Goal: Information Seeking & Learning: Learn about a topic

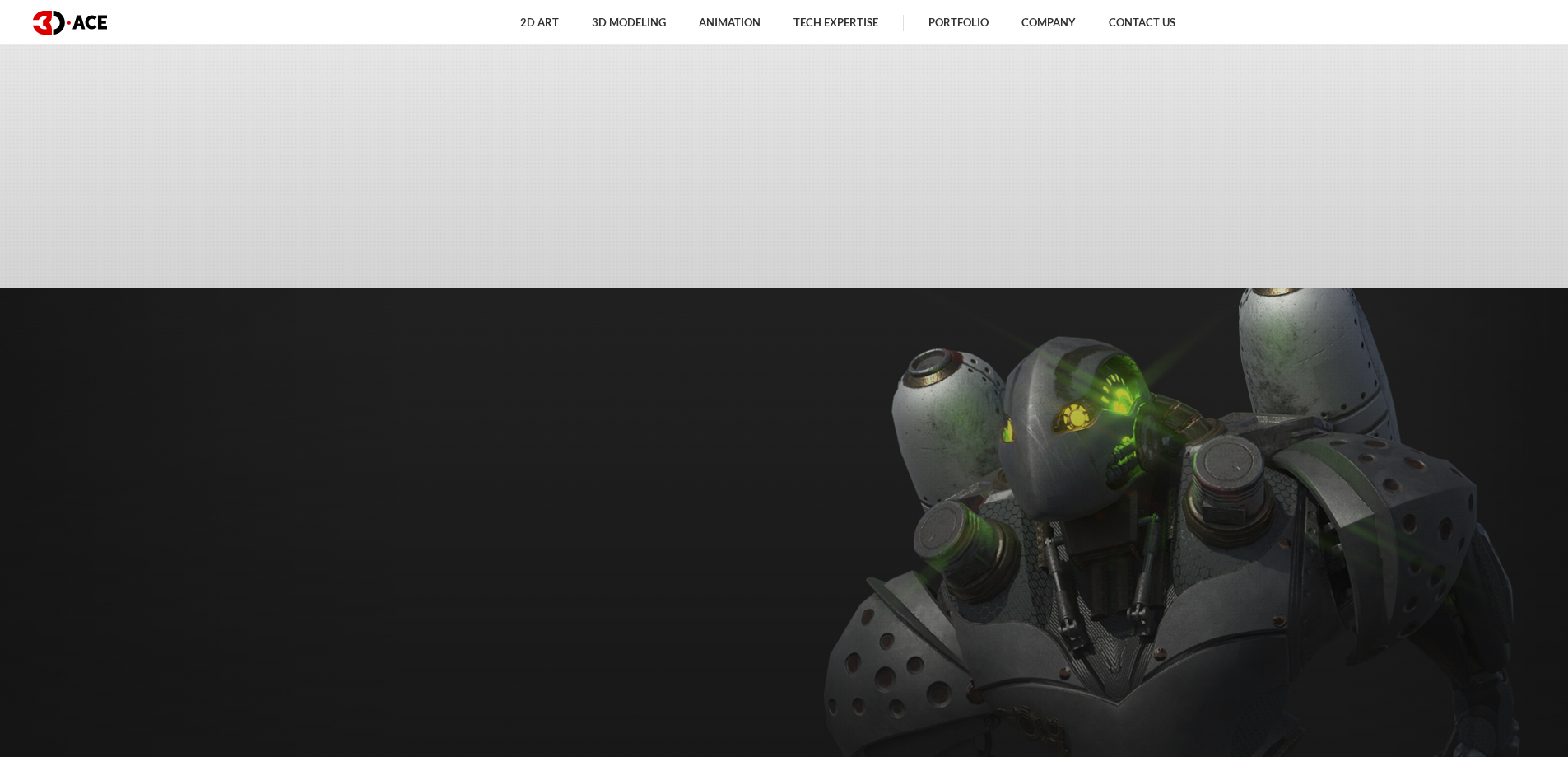
scroll to position [6849, 0]
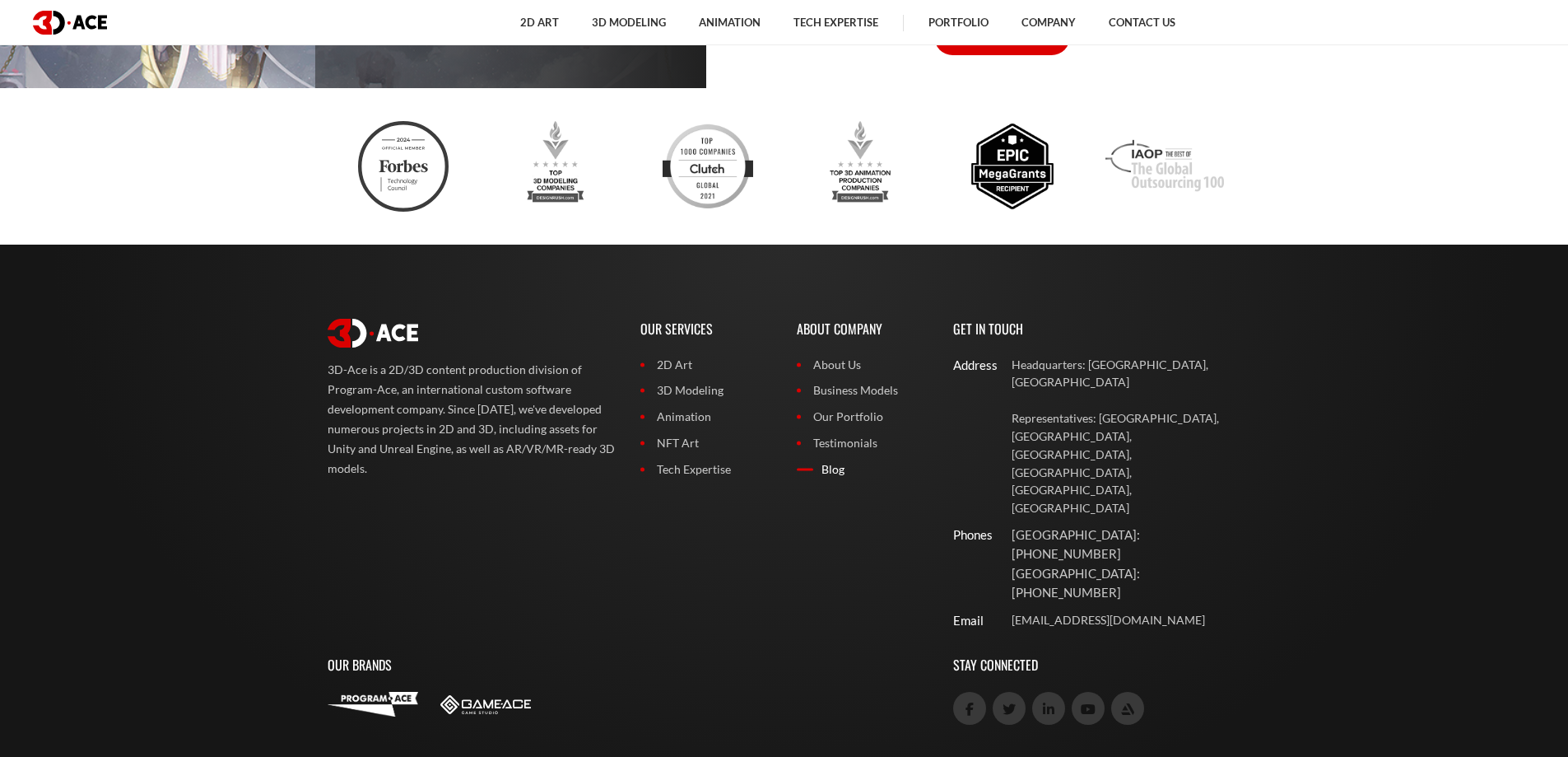
click at [816, 467] on link "Blog" at bounding box center [863, 469] width 131 height 18
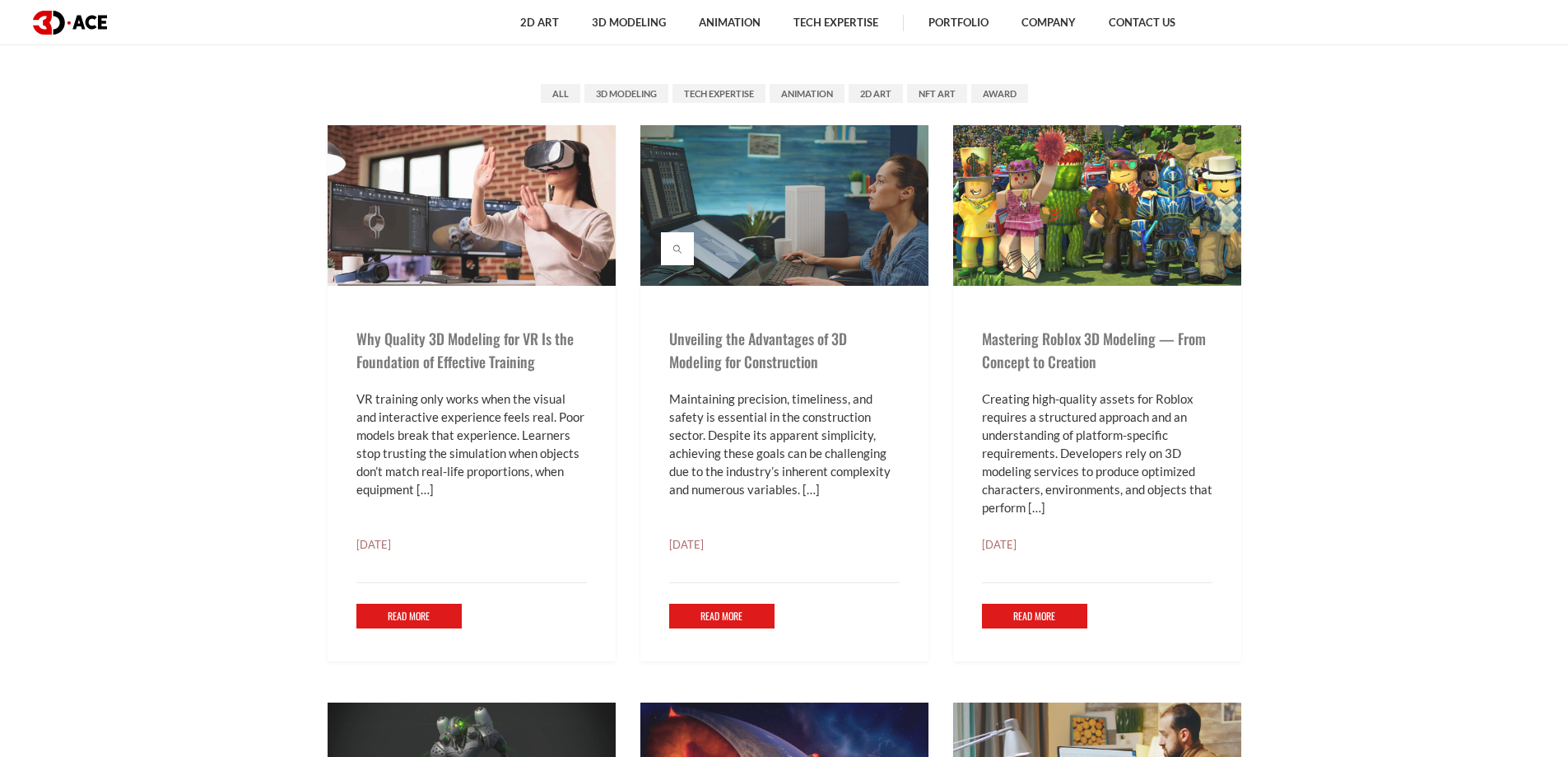
scroll to position [824, 0]
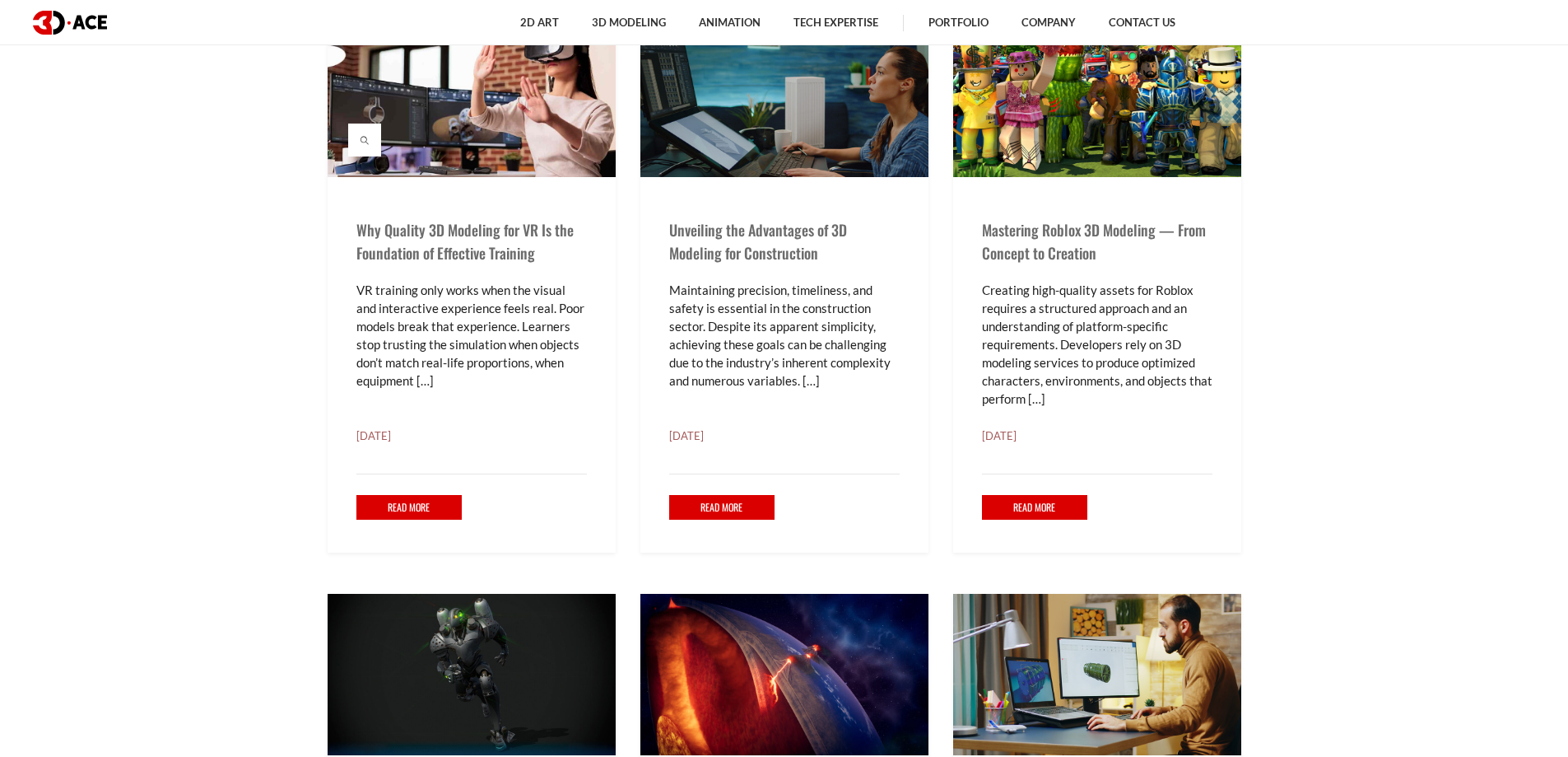
click at [466, 128] on img at bounding box center [471, 96] width 288 height 160
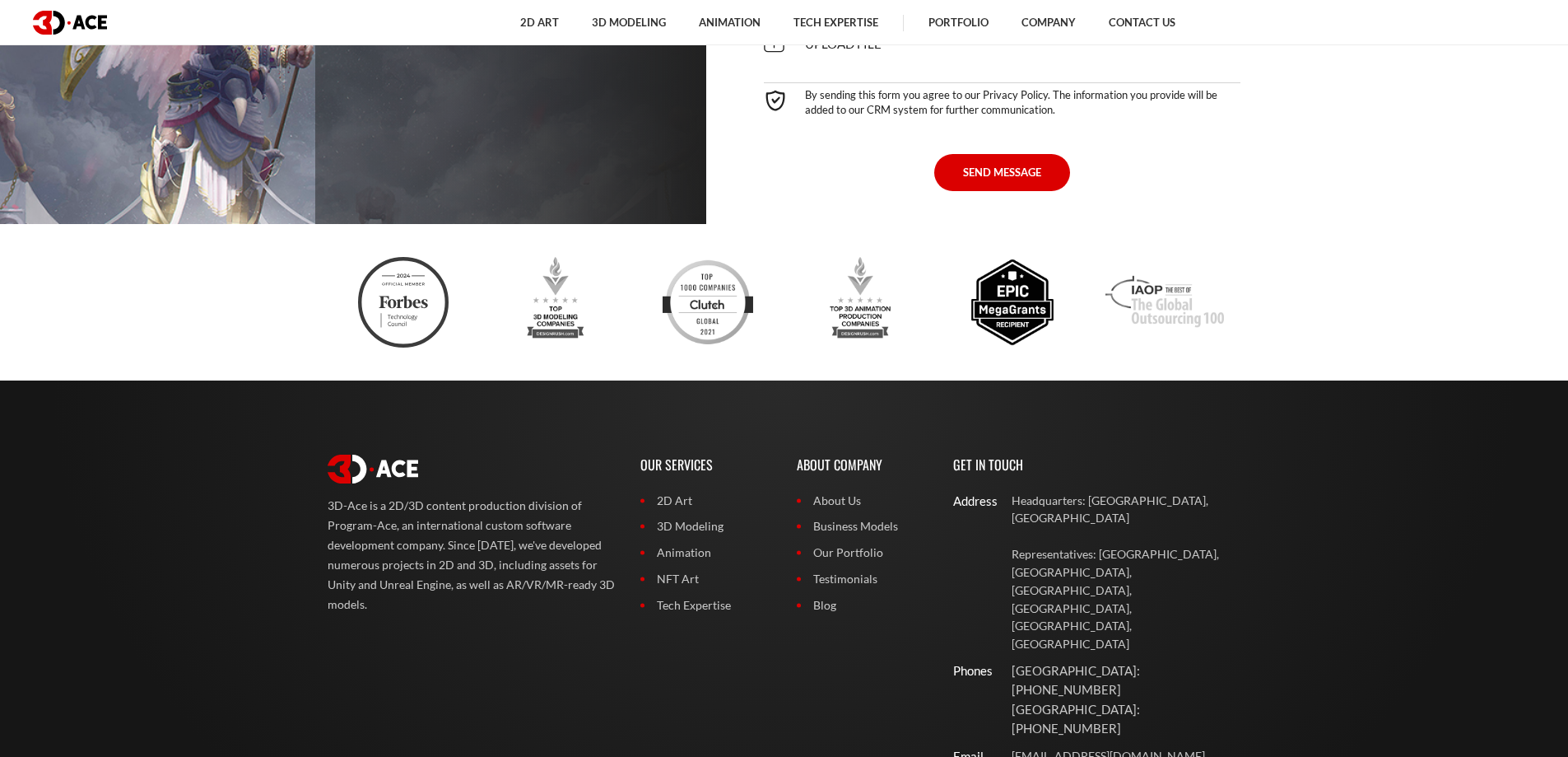
scroll to position [15248, 0]
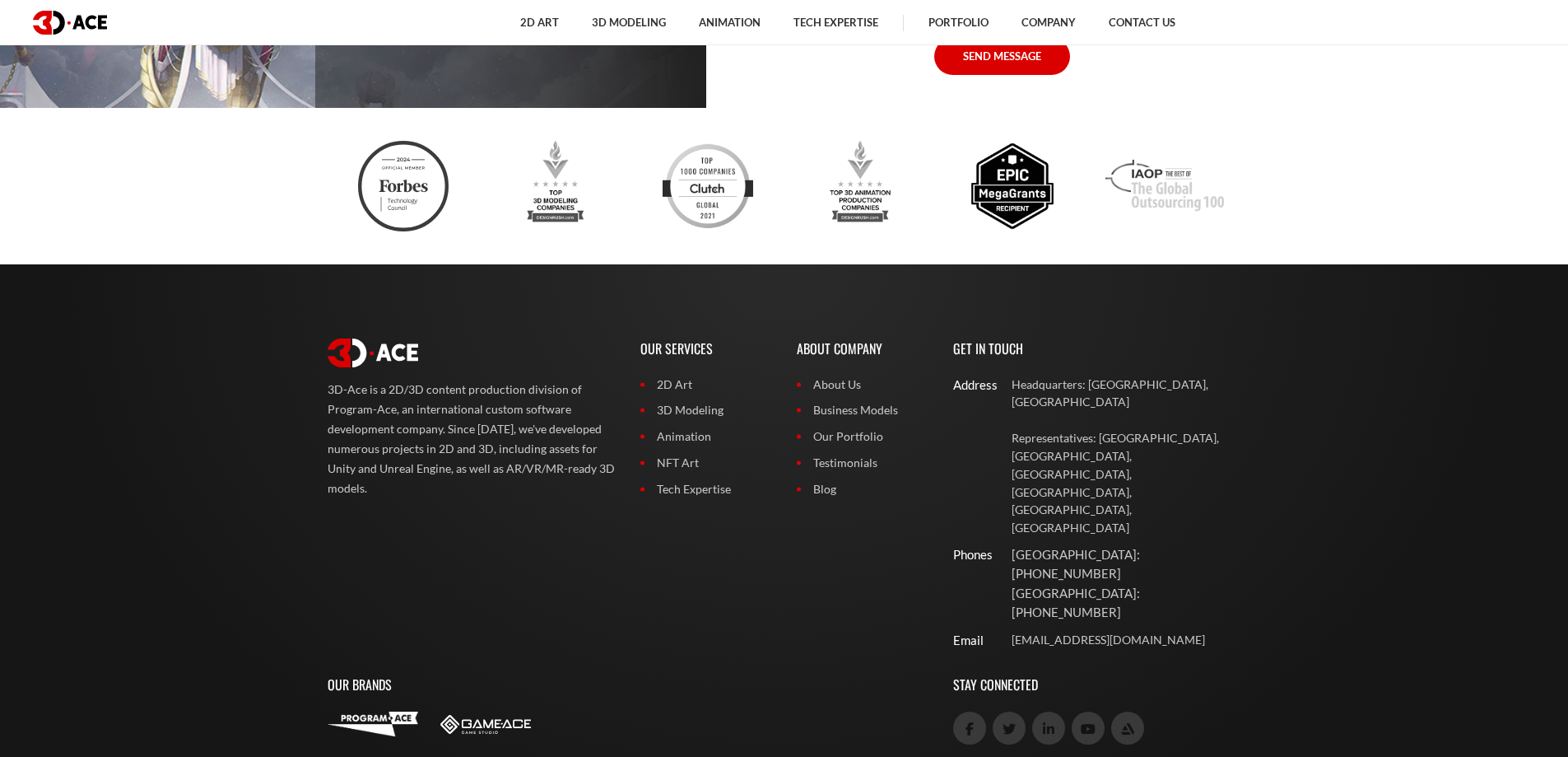
click at [1486, 316] on footer "3D-Ace is a 2D/3D content production division of Program-Ace, an international …" at bounding box center [784, 584] width 1568 height 640
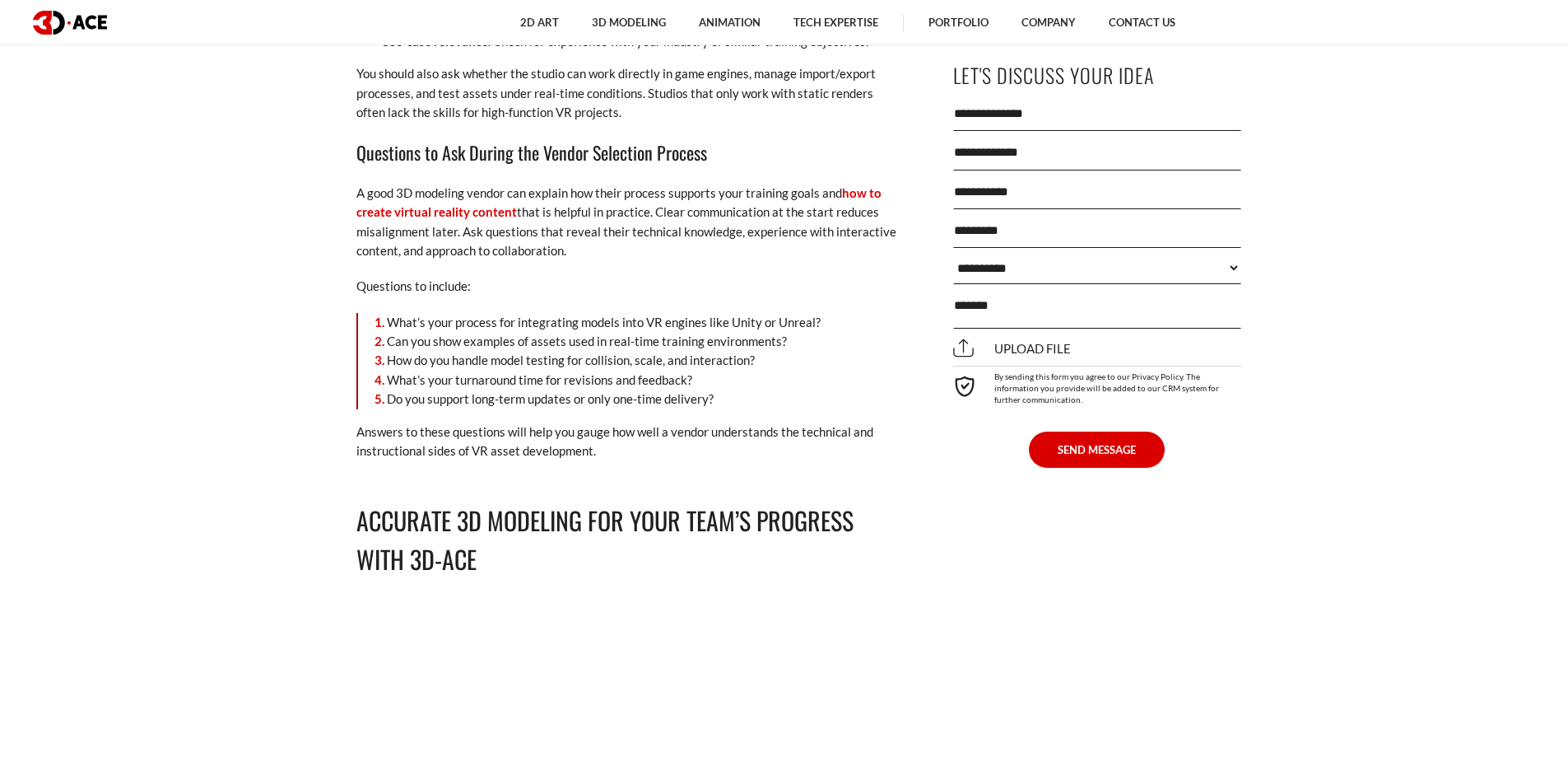
scroll to position [13107, 0]
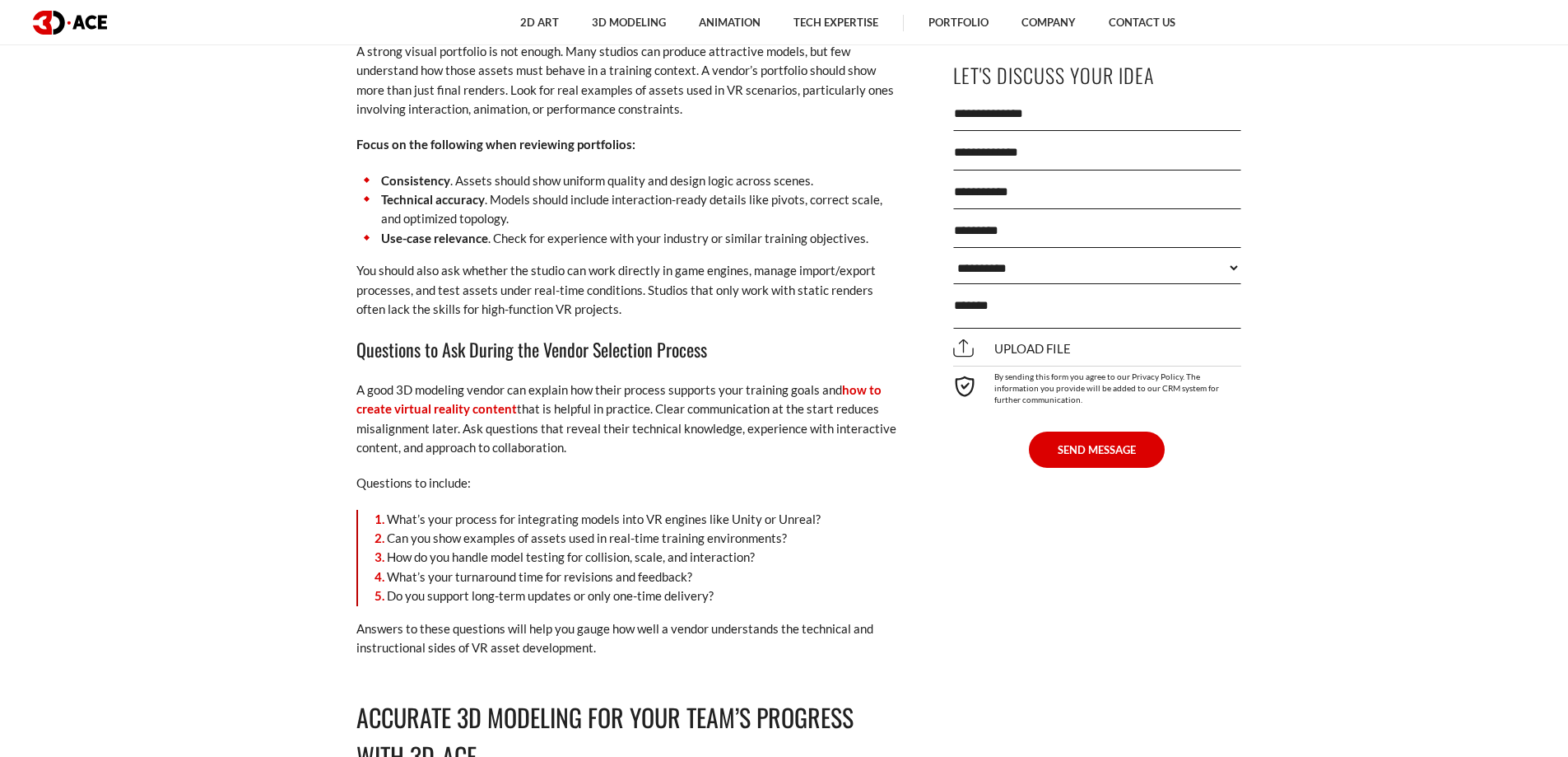
click at [807, 436] on p "A good 3D modeling vendor can explain how their process supports your training …" at bounding box center [628, 419] width 543 height 77
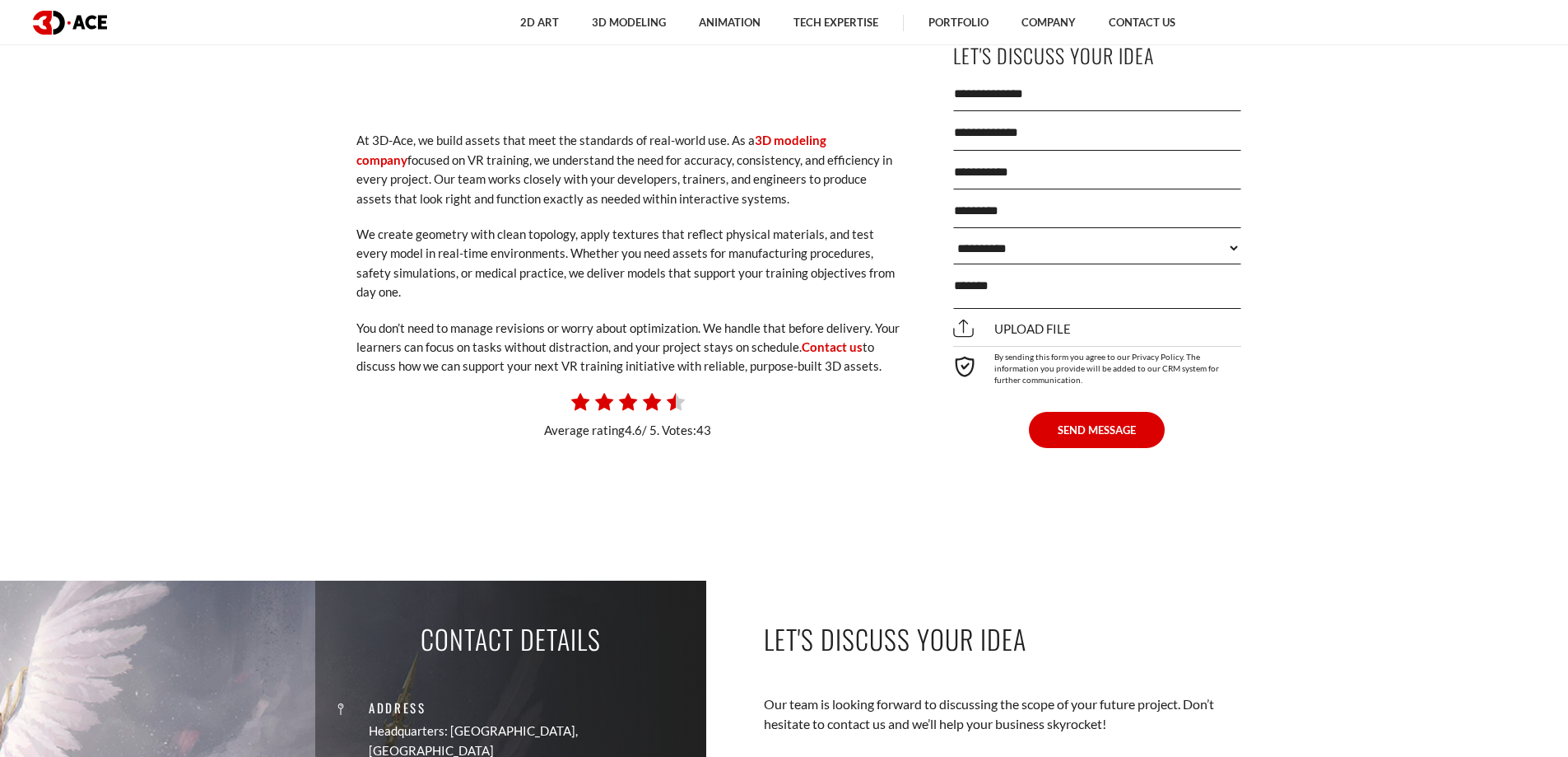
scroll to position [14096, 0]
